Goal: Task Accomplishment & Management: Use online tool/utility

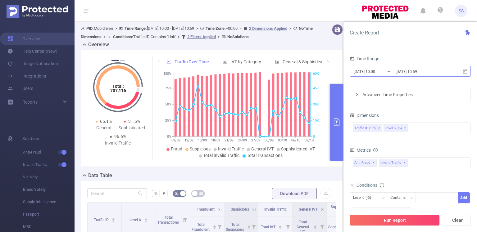
click at [397, 70] on input "[DATE] 10:59" at bounding box center [420, 71] width 50 height 8
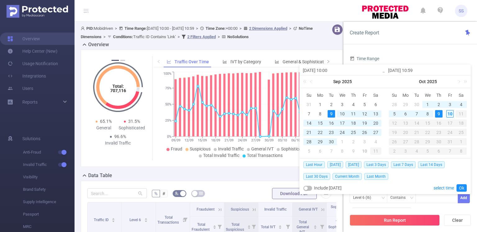
click at [449, 115] on div "10" at bounding box center [449, 113] width 7 height 7
click at [341, 113] on div "10" at bounding box center [342, 113] width 7 height 7
type input "[DATE] 10:00"
type input "[DATE] 10:59"
type input "[DATE] 10:00"
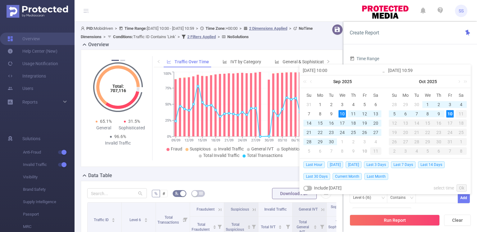
type input "[DATE] 10:59"
click at [462, 186] on link "Ok" at bounding box center [462, 188] width 10 height 7
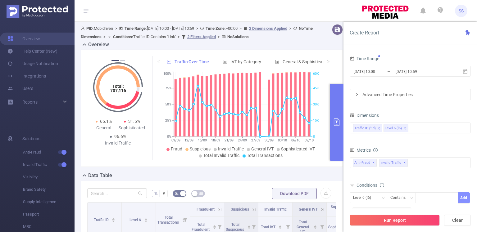
click at [462, 197] on button "Add" at bounding box center [464, 198] width 12 height 11
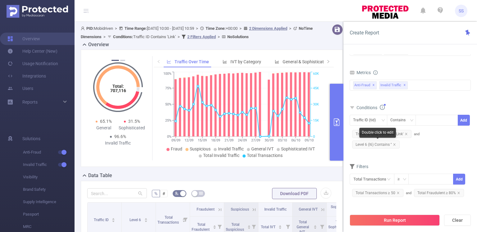
click at [394, 146] on span "Level 6 (l6) Contains ''" at bounding box center [376, 145] width 48 height 8
click at [395, 142] on span "Level 6 (l6) Contains ''" at bounding box center [376, 145] width 48 height 8
click at [395, 144] on icon "icon: close" at bounding box center [394, 145] width 2 height 2
click at [395, 138] on span "Traffic ID (tid) Contains 'Link'" at bounding box center [381, 134] width 59 height 8
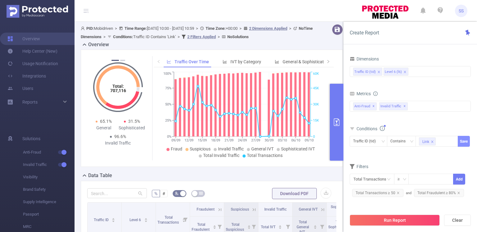
click at [467, 141] on button "Save" at bounding box center [464, 141] width 12 height 11
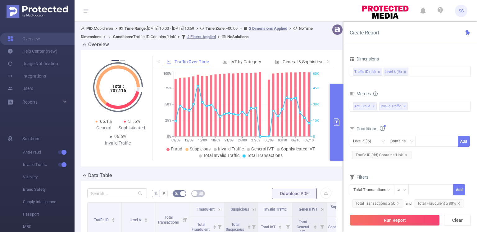
click at [435, 156] on div "Level 6 (l6) Contains Add Traffic ID (tid) Contains 'Link'" at bounding box center [410, 148] width 121 height 25
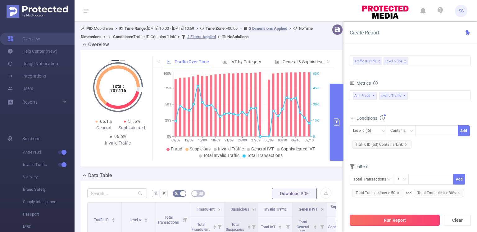
click at [392, 220] on button "Run Report" at bounding box center [395, 220] width 90 height 11
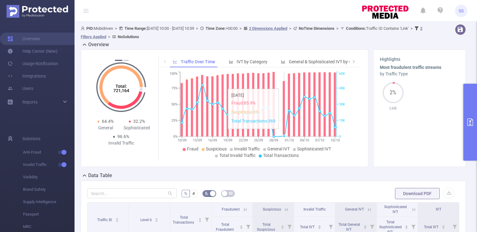
scroll to position [103, 0]
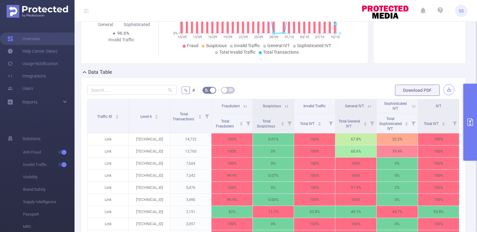
click at [444, 89] on button "button" at bounding box center [449, 89] width 11 height 11
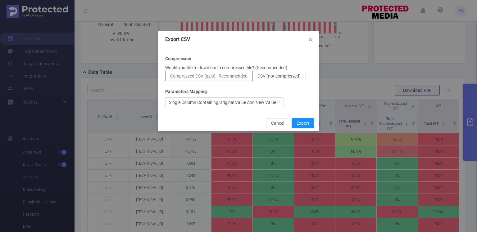
drag, startPoint x: 281, startPoint y: 66, endPoint x: 281, endPoint y: 74, distance: 8.1
click at [280, 66] on p "Would you like to download a compressed file? (Recommended)" at bounding box center [226, 68] width 122 height 7
click at [282, 76] on span "CSV (not compressed)" at bounding box center [279, 76] width 43 height 5
click at [258, 78] on input "CSV (not compressed)" at bounding box center [258, 78] width 0 height 0
click at [308, 125] on button "Export" at bounding box center [303, 123] width 23 height 10
